Goal: Check status: Check status

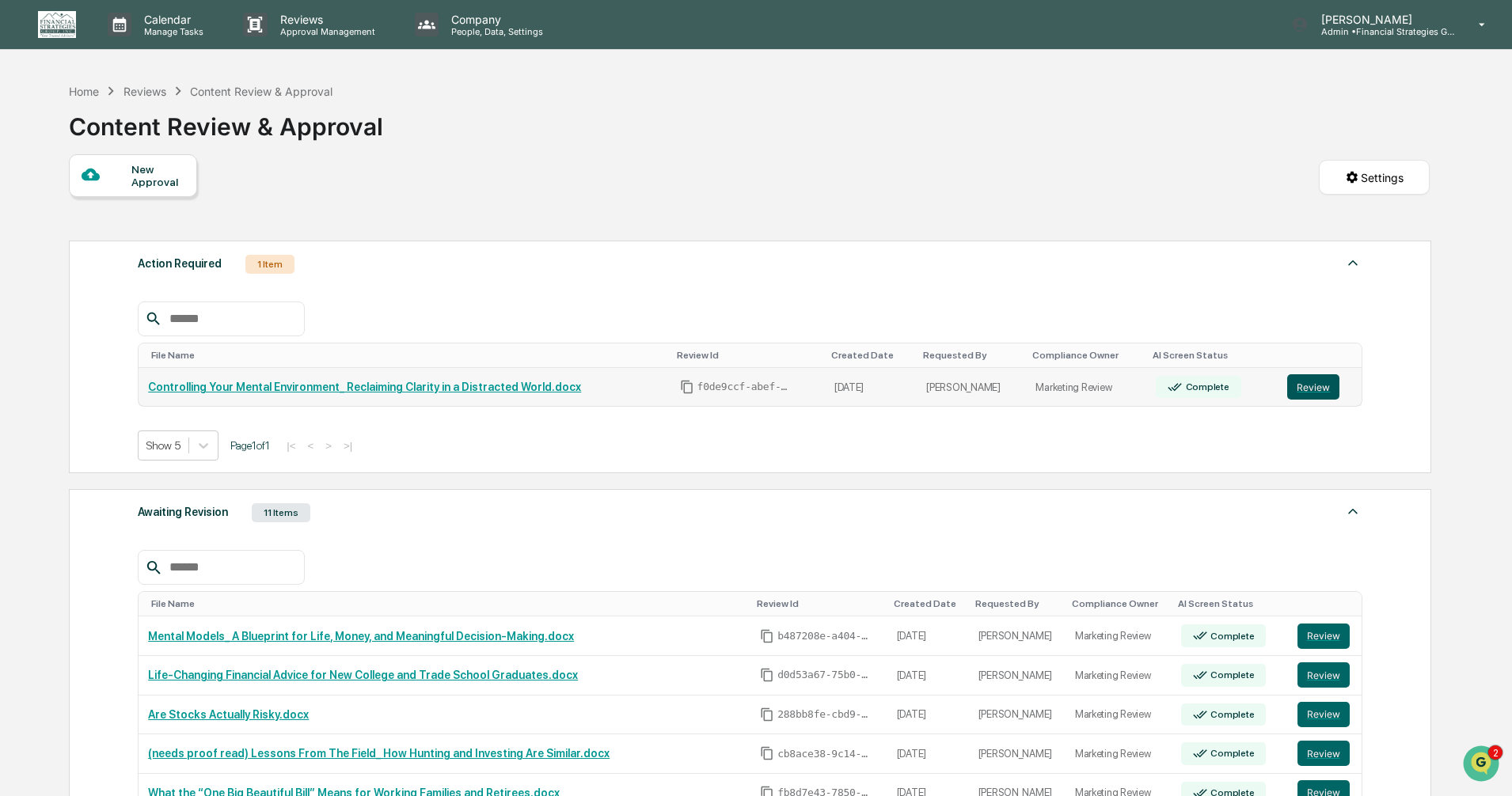
click at [1304, 387] on button "Review" at bounding box center [1312, 386] width 53 height 25
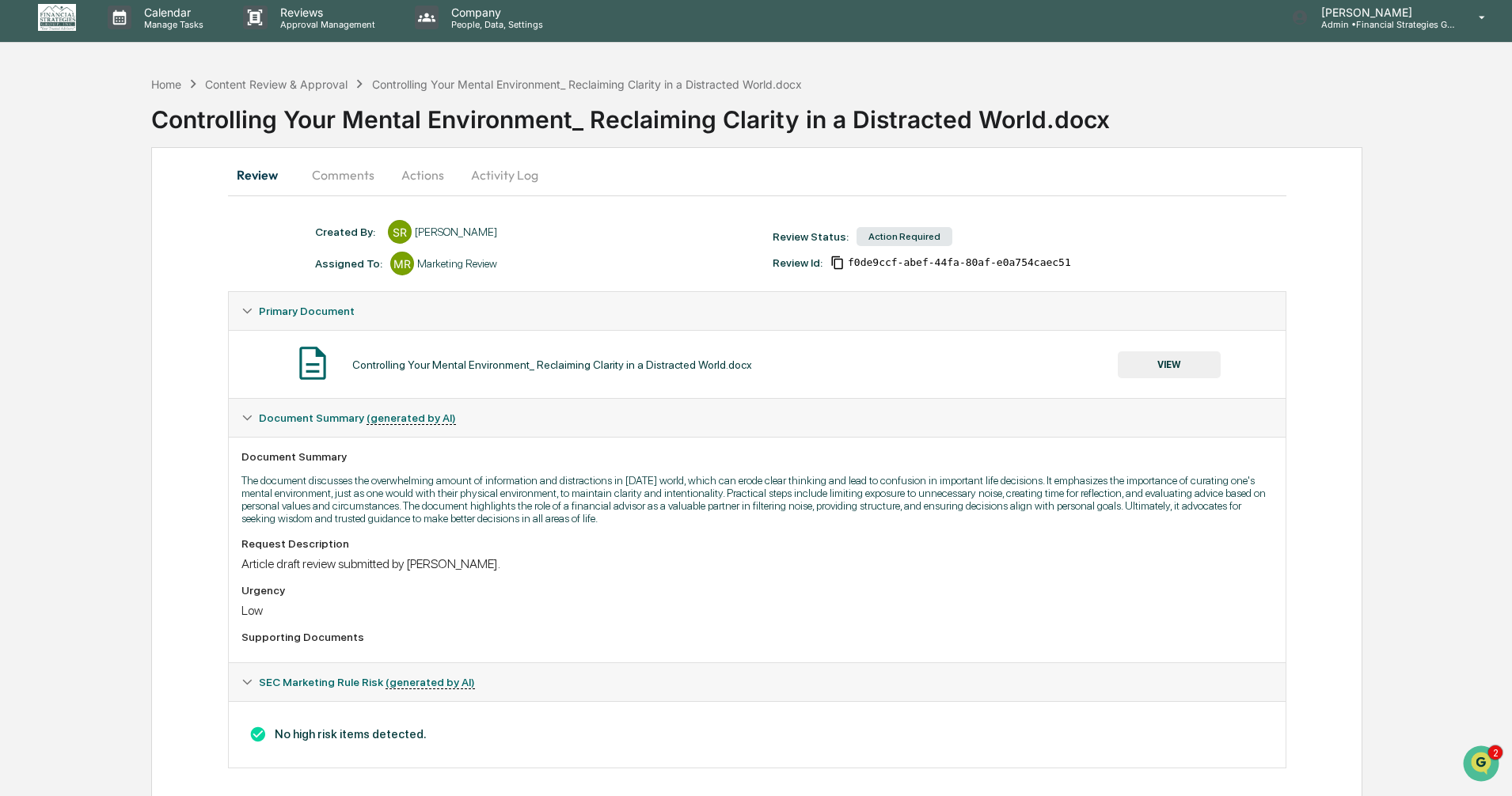
scroll to position [19, 0]
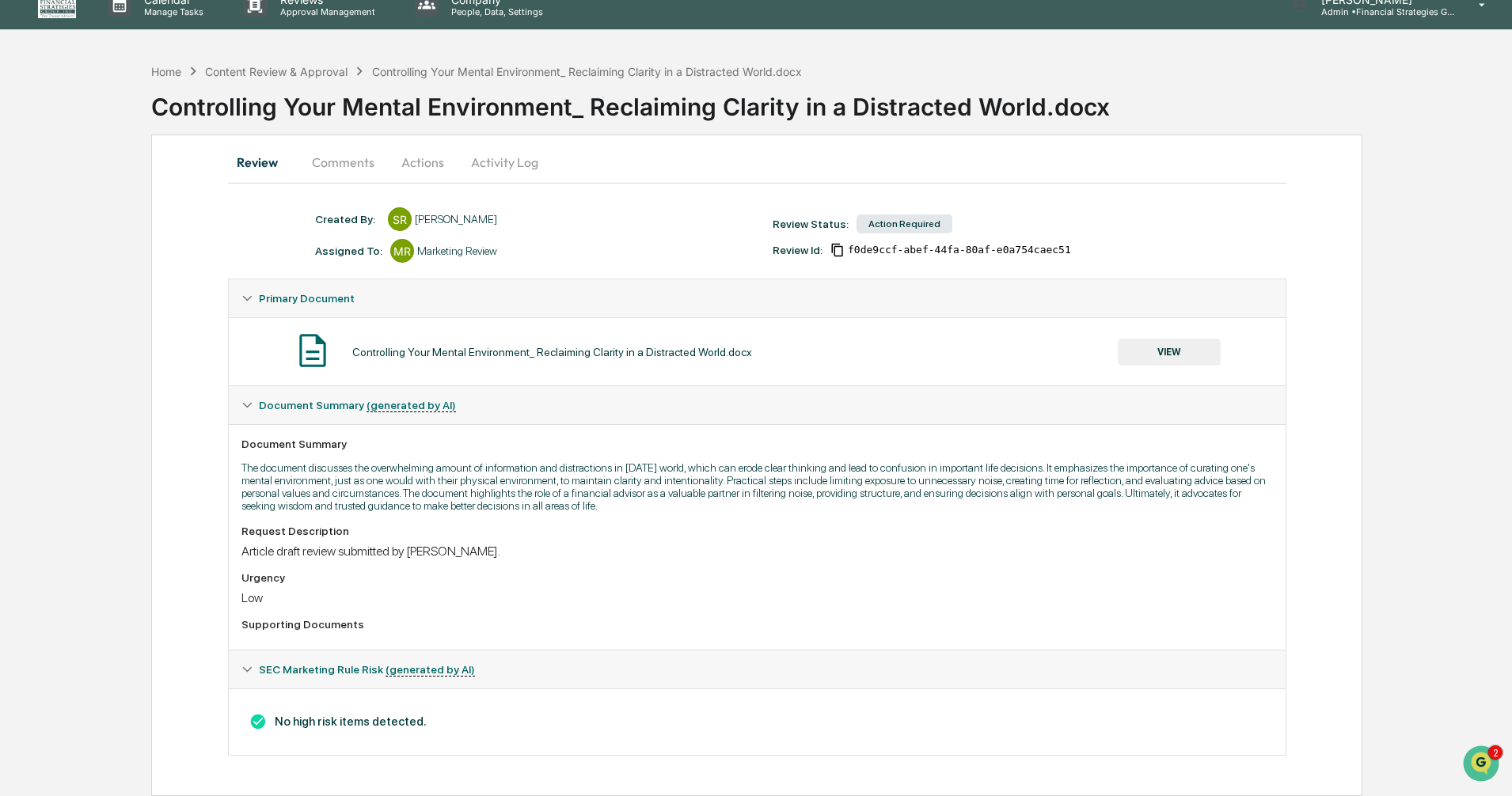
click at [336, 167] on button "Comments" at bounding box center [343, 162] width 88 height 38
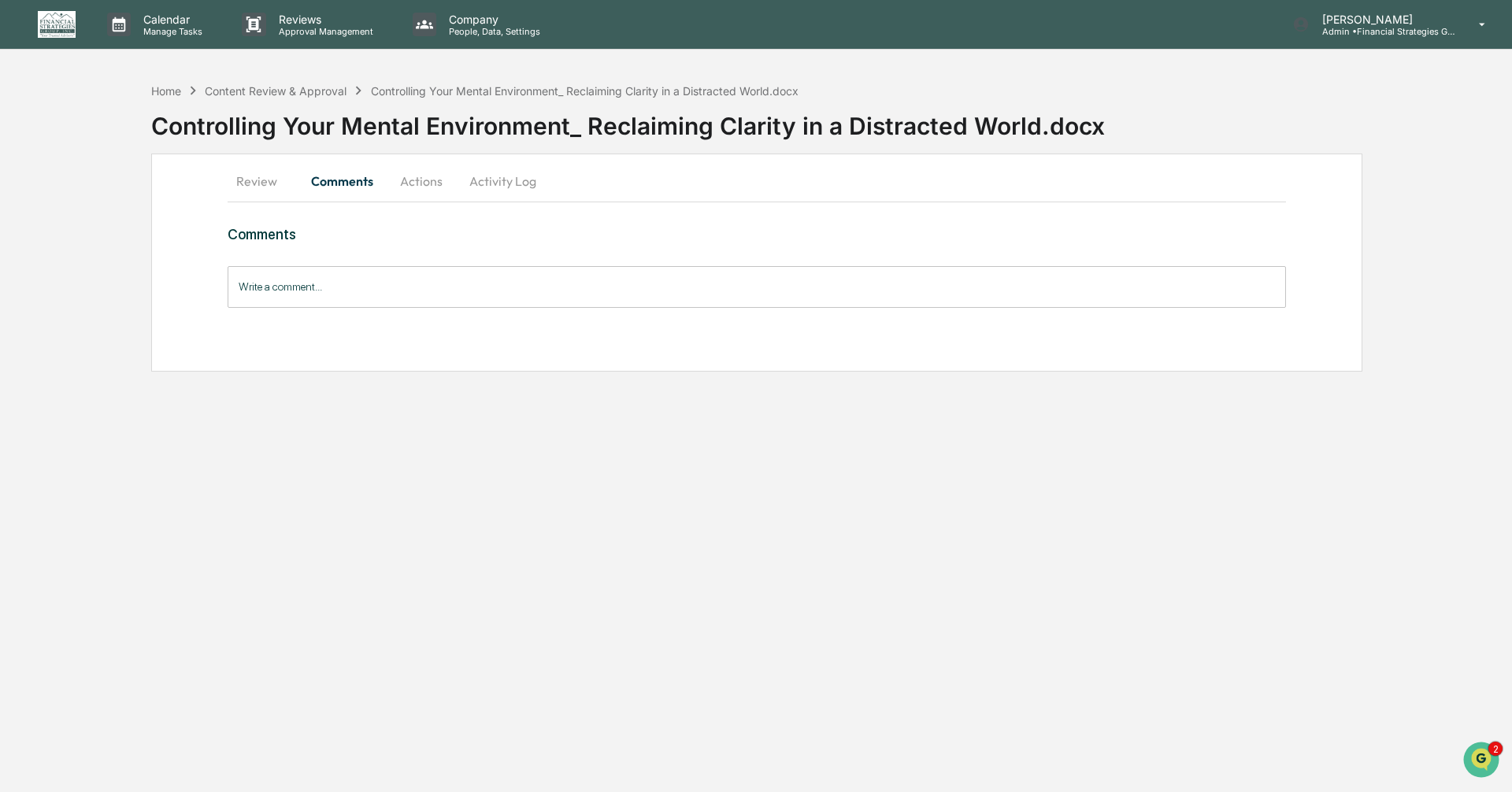
click at [422, 179] on button "Actions" at bounding box center [421, 181] width 71 height 38
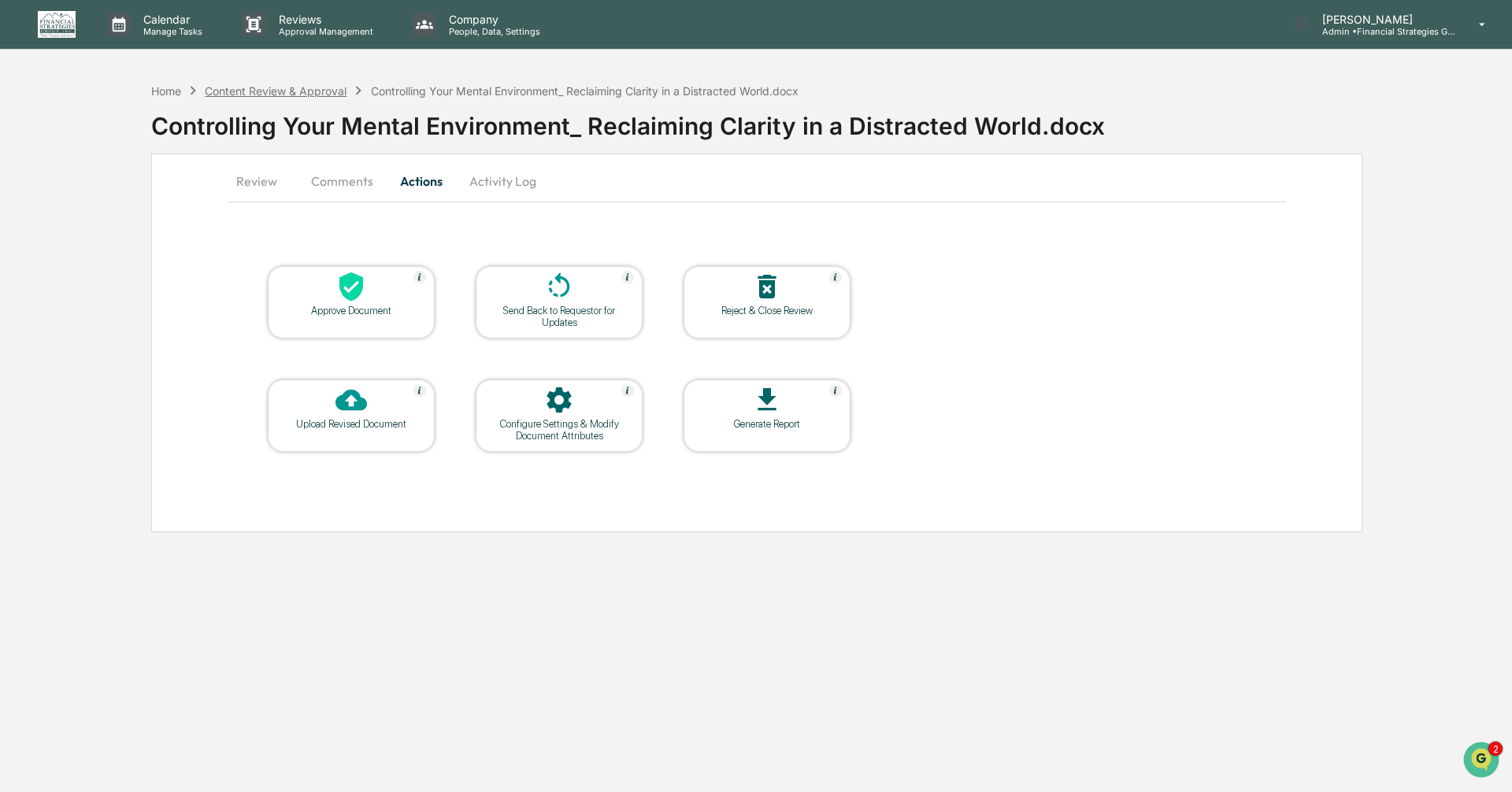
click at [278, 96] on div "Content Review & Approval" at bounding box center [276, 91] width 142 height 14
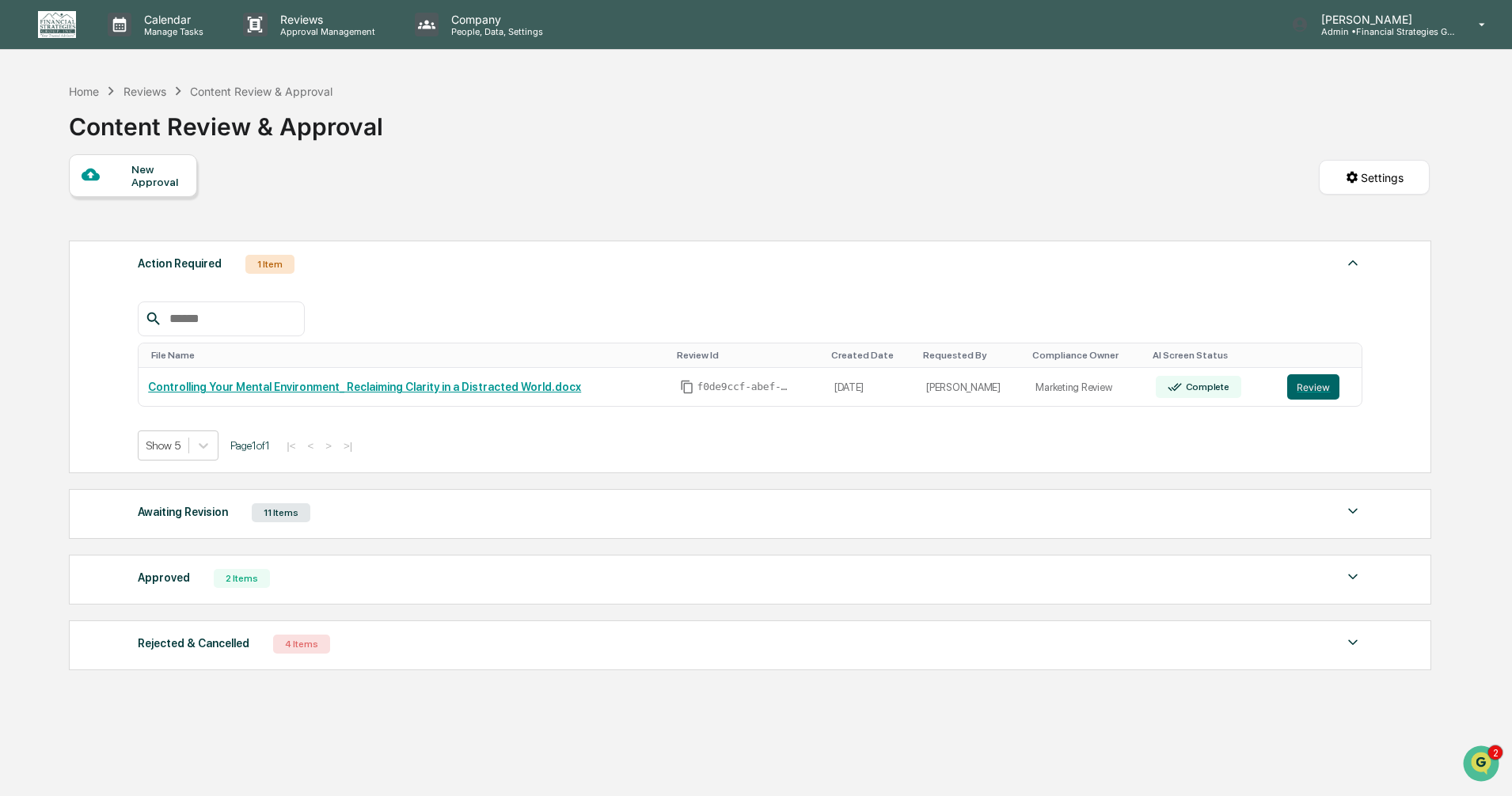
click at [1354, 514] on img at bounding box center [1352, 511] width 19 height 19
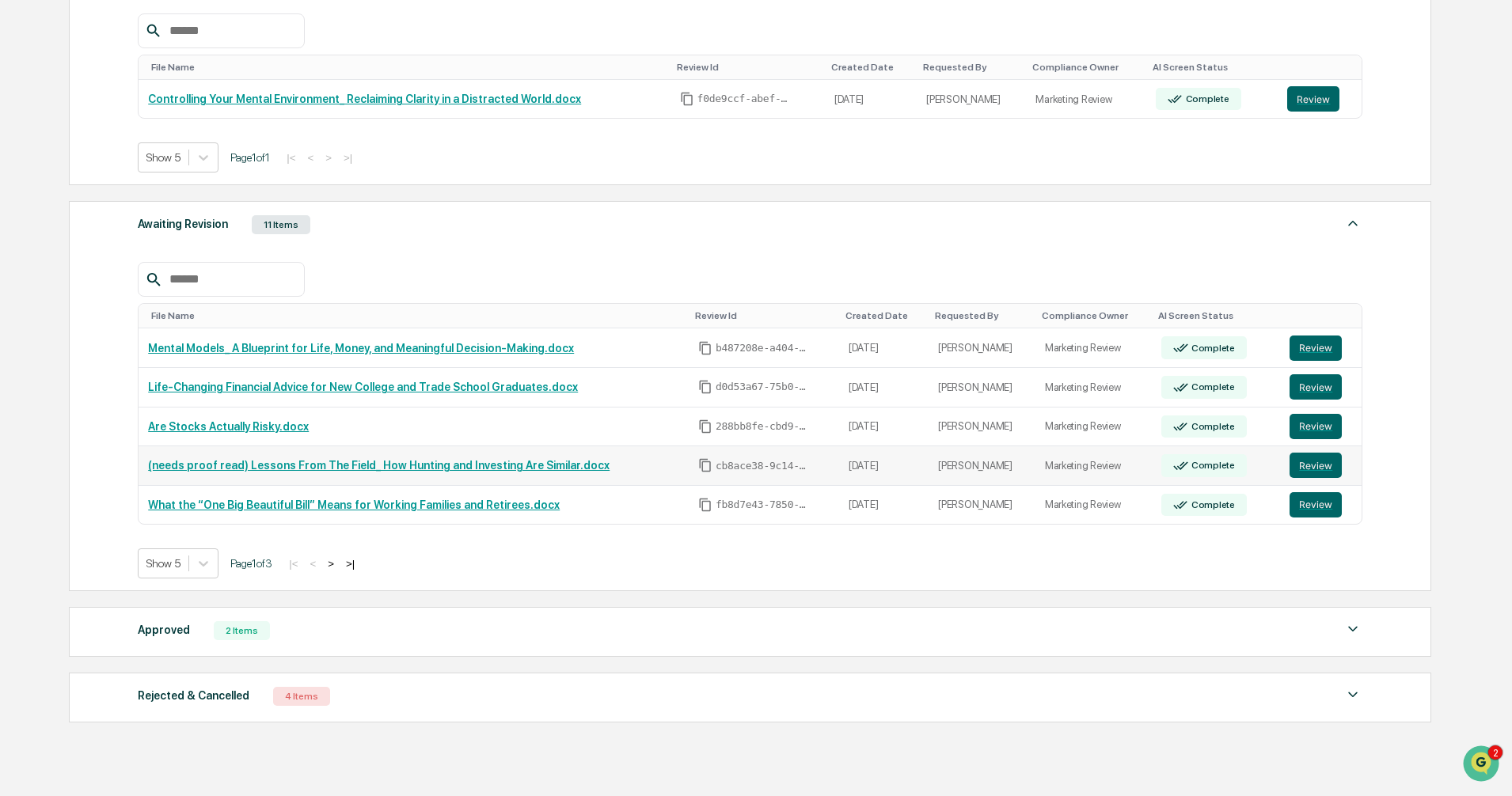
scroll to position [317, 0]
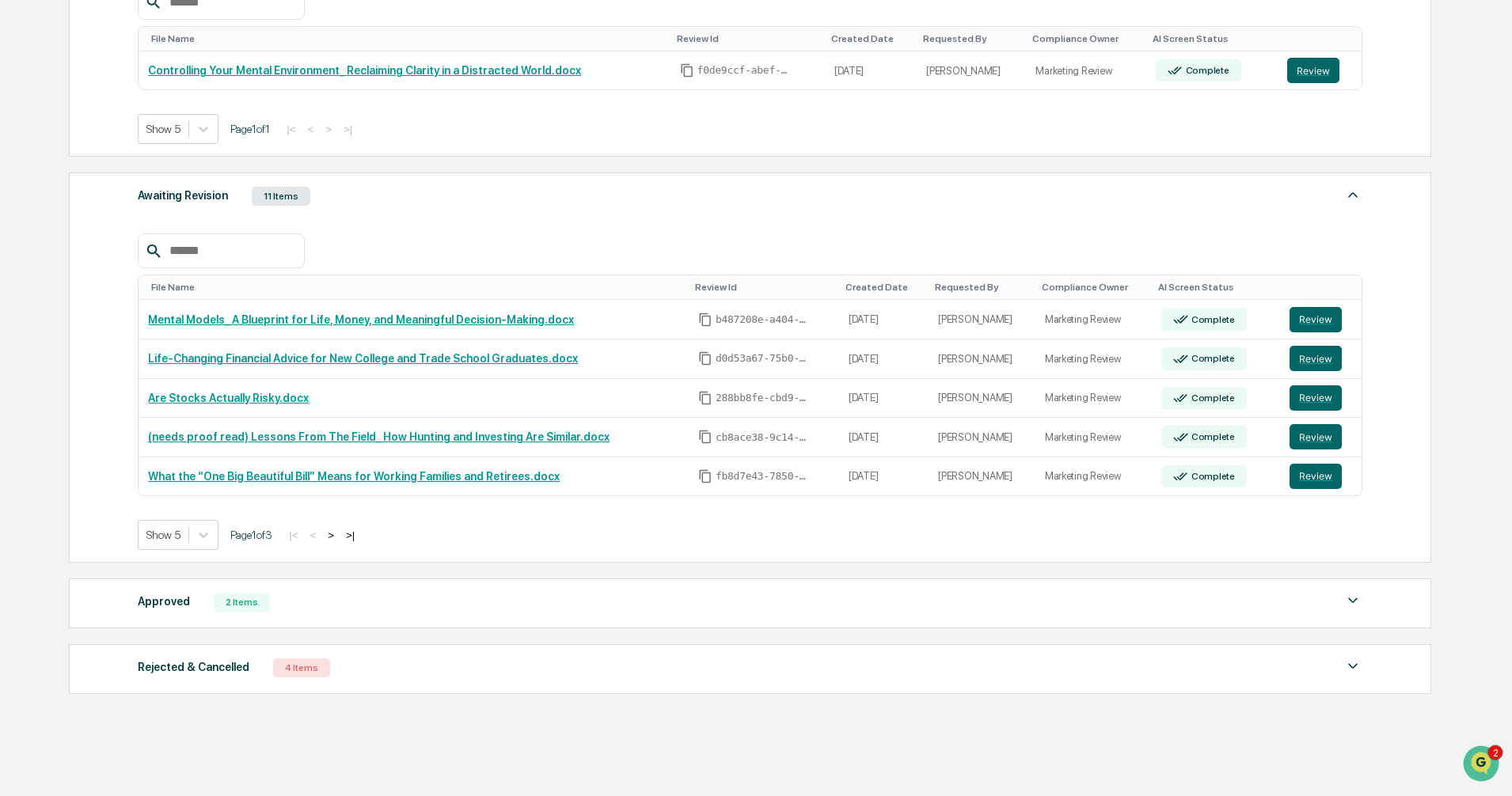
click at [1351, 600] on img at bounding box center [1352, 600] width 19 height 19
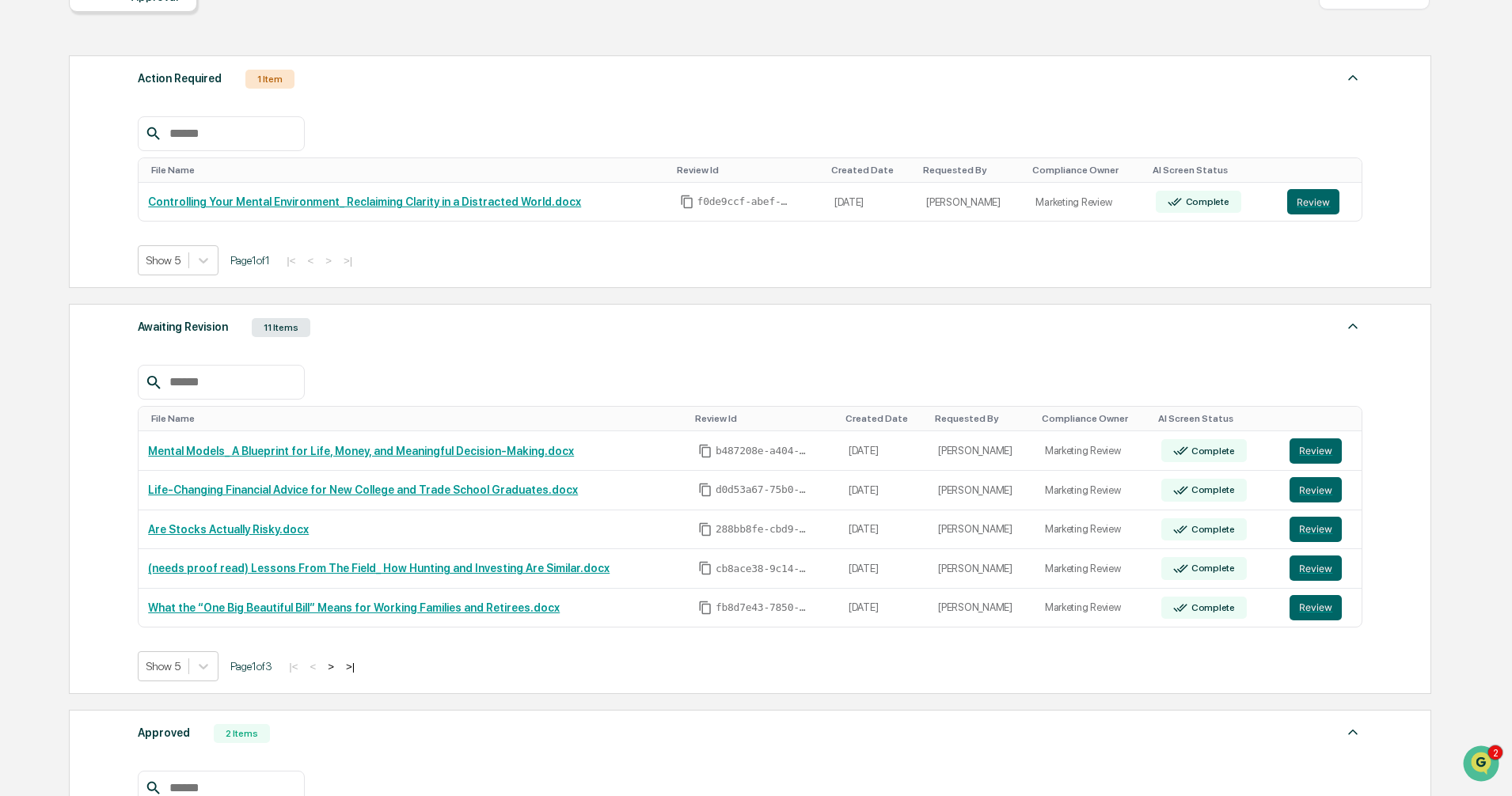
scroll to position [237, 0]
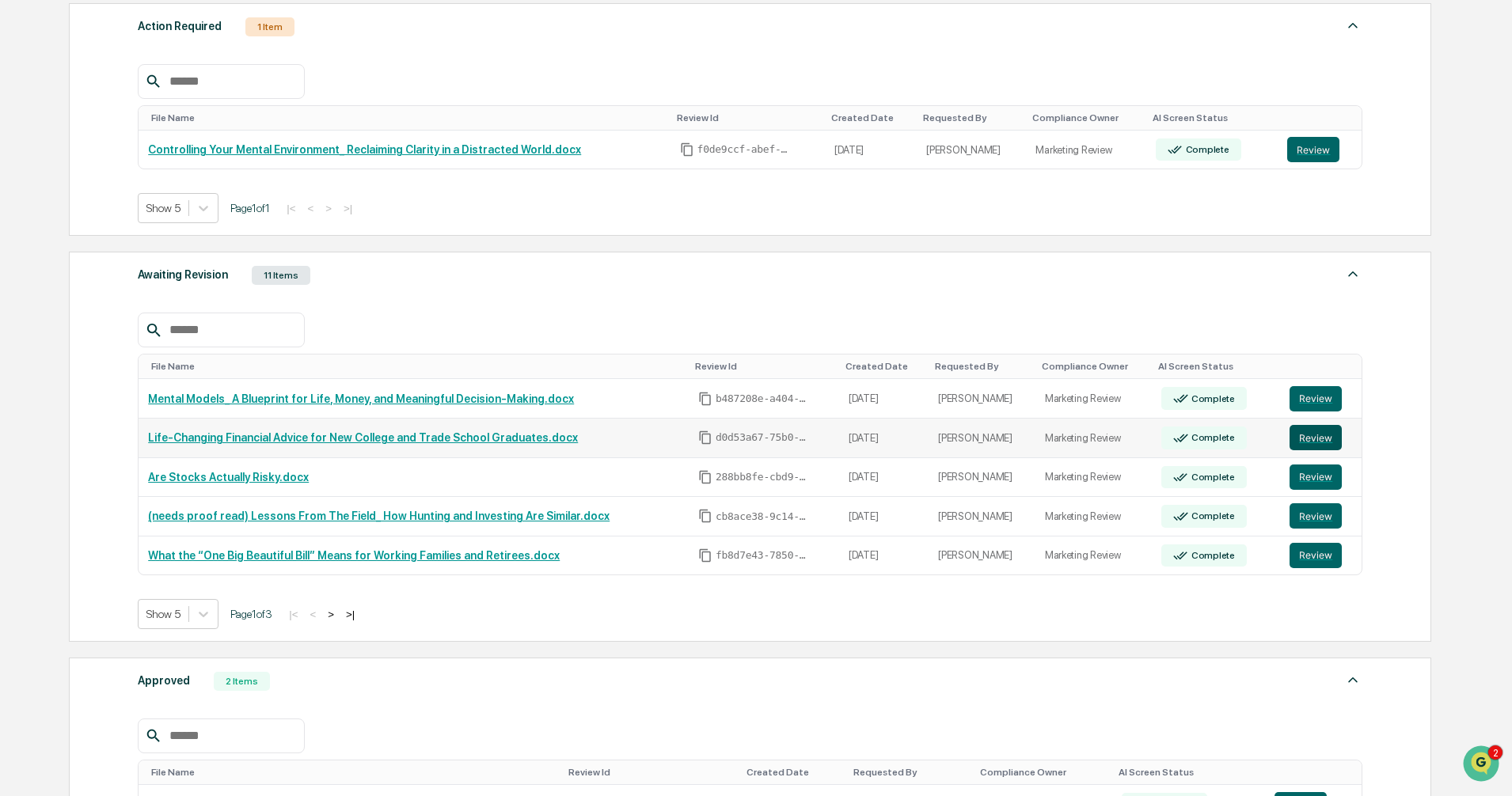
click at [1311, 437] on button "Review" at bounding box center [1315, 437] width 53 height 25
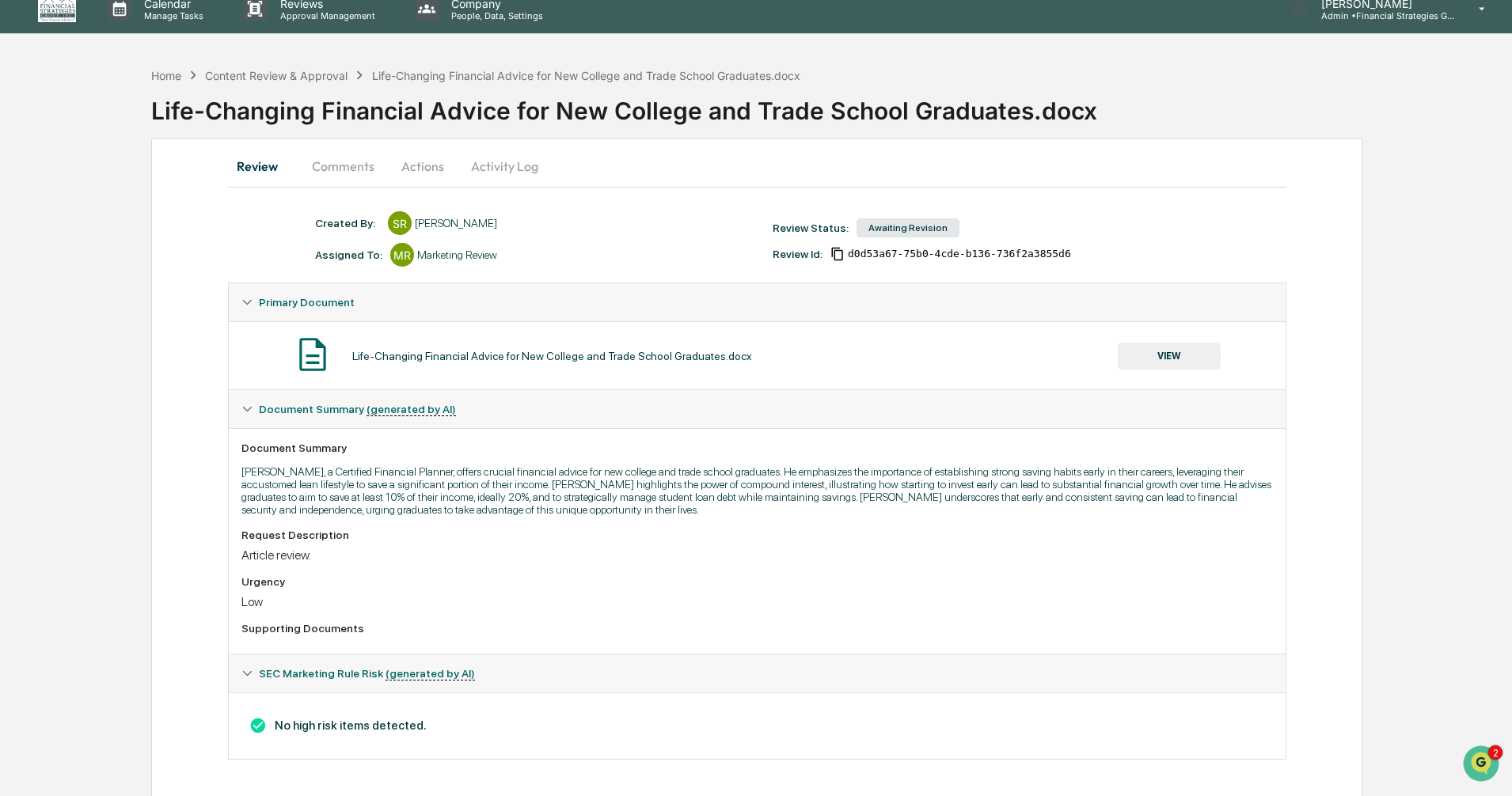
scroll to position [19, 0]
